Goal: Navigation & Orientation: Find specific page/section

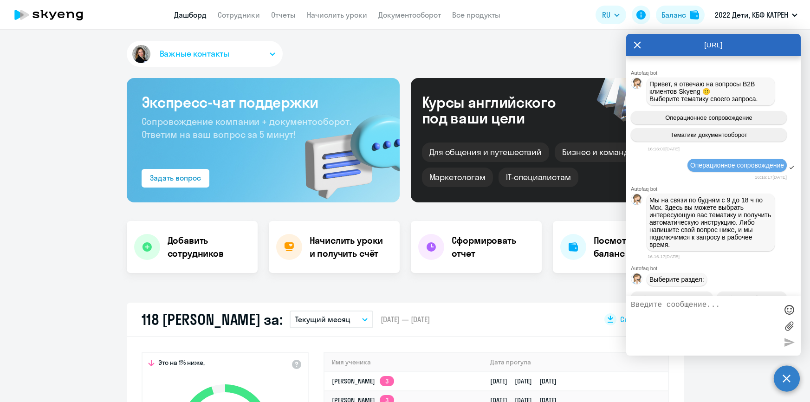
select select "30"
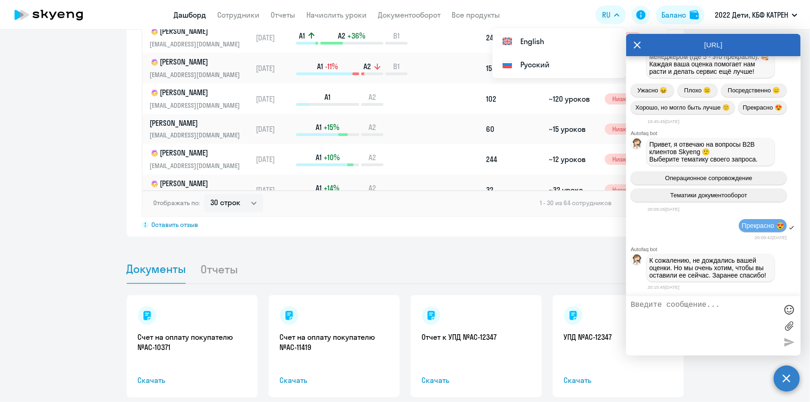
scroll to position [726, 0]
click at [234, 17] on link "Сотрудники" at bounding box center [239, 14] width 42 height 9
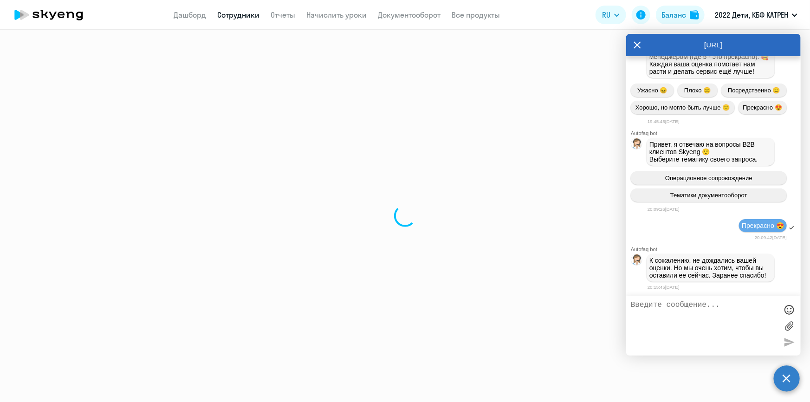
select select "30"
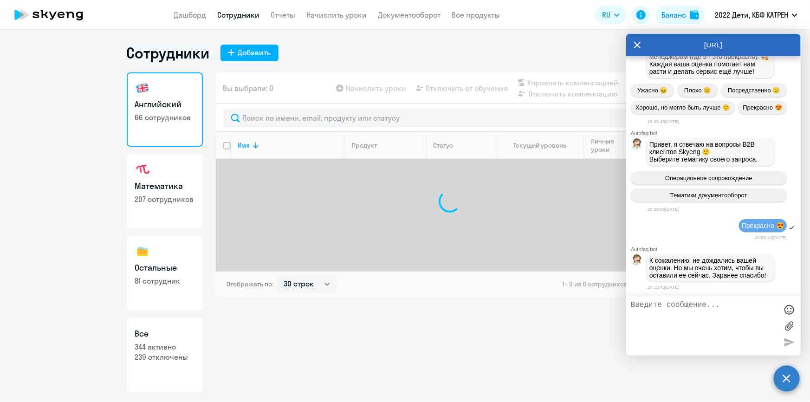
click at [176, 357] on p "239 отключены" at bounding box center [164, 357] width 59 height 10
select select "30"
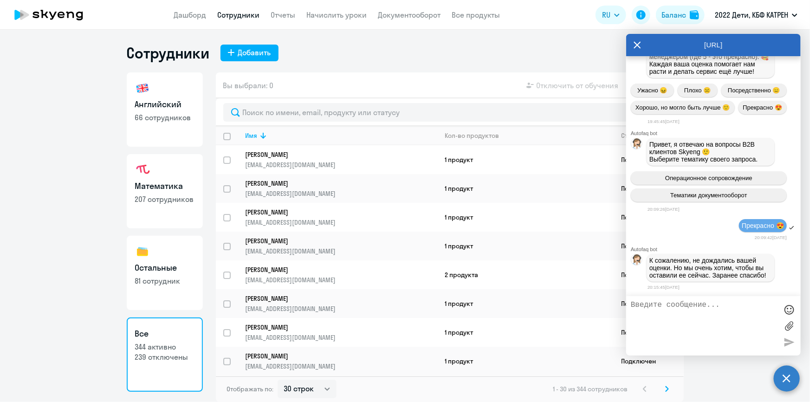
scroll to position [35395, 0]
click at [193, 19] on app-menu-item-link "Дашборд" at bounding box center [190, 15] width 32 height 12
click at [195, 13] on link "Дашборд" at bounding box center [190, 14] width 32 height 9
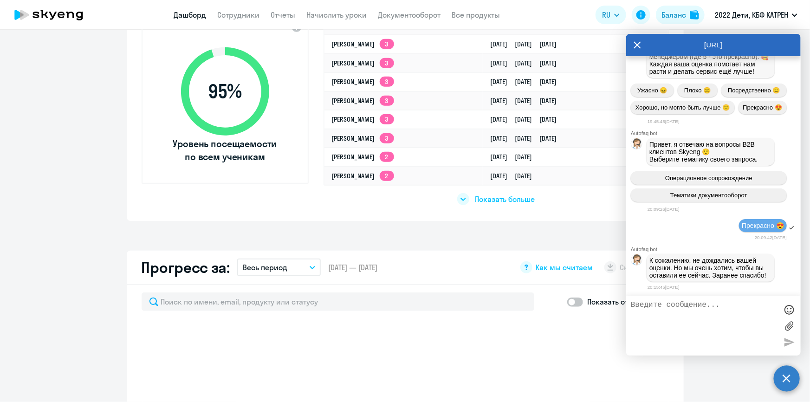
scroll to position [337, 0]
click at [488, 195] on span "Показать больше" at bounding box center [505, 199] width 60 height 10
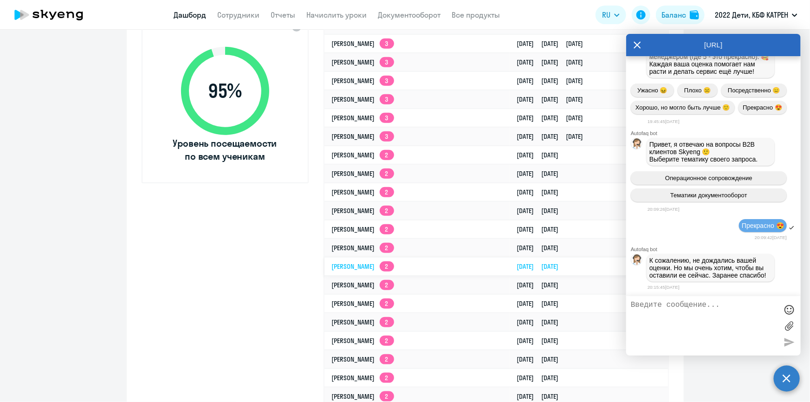
select select "30"
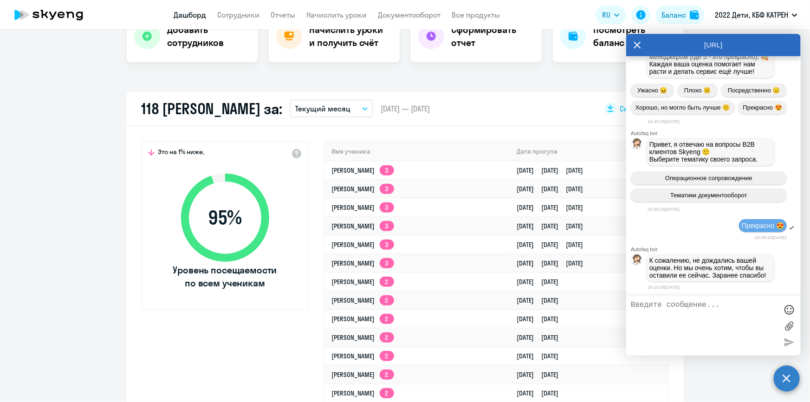
scroll to position [42, 0]
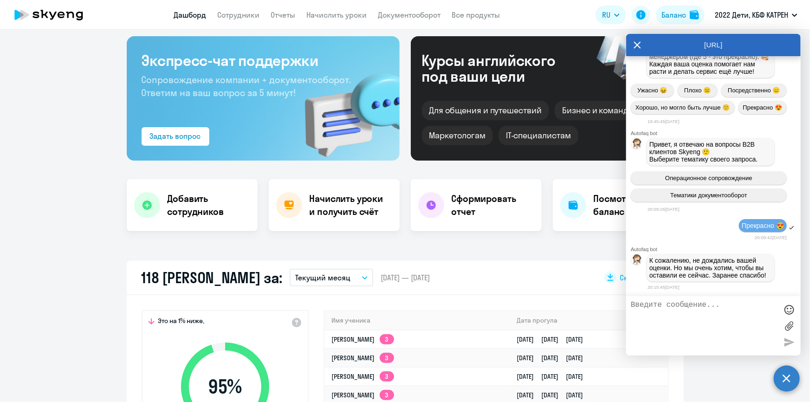
click at [635, 45] on icon at bounding box center [637, 45] width 7 height 22
